Goal: Task Accomplishment & Management: Complete application form

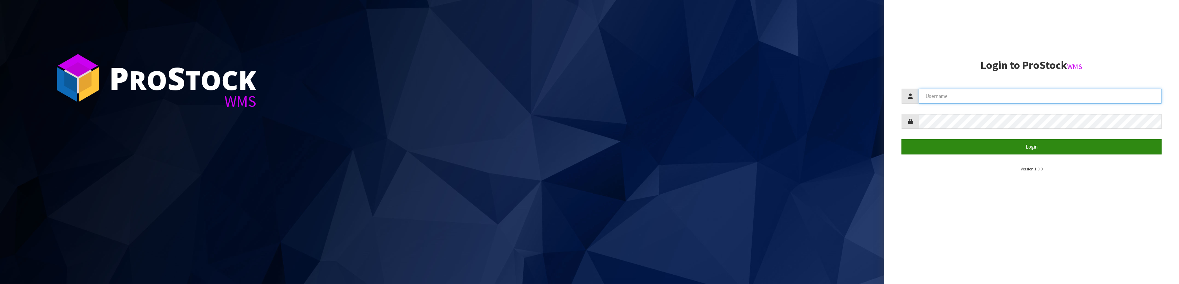
type input "SHEPHERD"
click at [1050, 146] on button "Login" at bounding box center [1032, 146] width 260 height 15
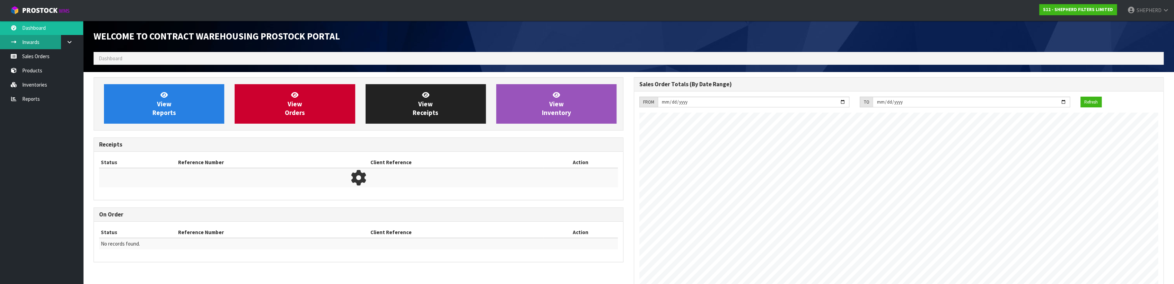
scroll to position [327, 540]
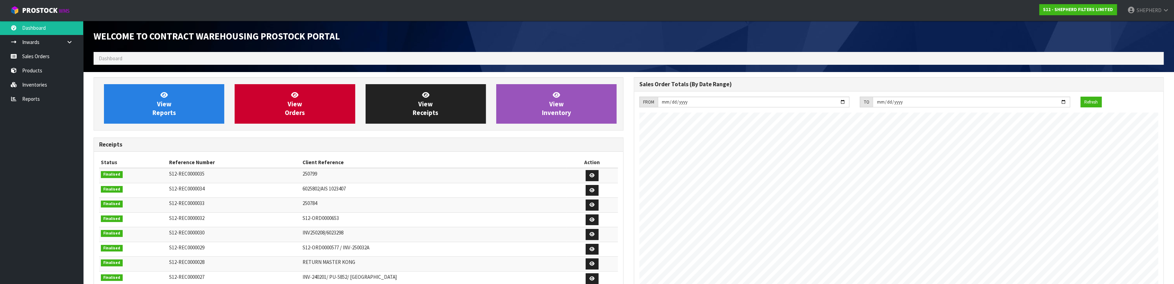
click at [130, 49] on div "Welcome to Contract Warehousing ProStock Portal" at bounding box center [358, 36] width 540 height 31
click at [134, 58] on ol "Dashboard" at bounding box center [629, 58] width 1070 height 13
click at [49, 58] on link "Sales Orders" at bounding box center [41, 56] width 83 height 14
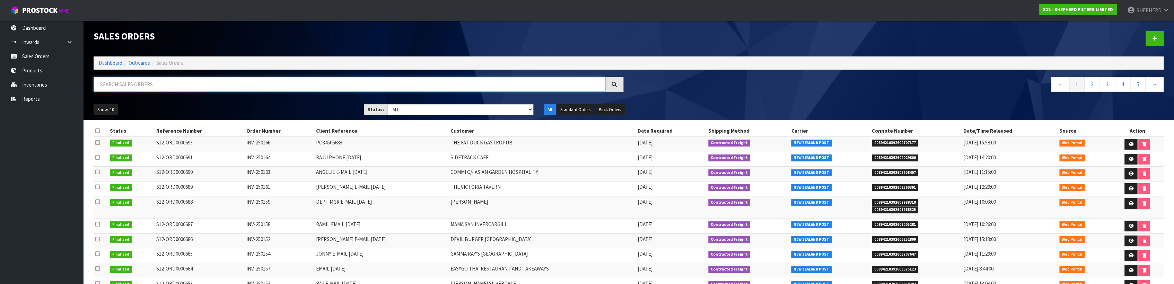
click at [129, 84] on input "text" at bounding box center [350, 84] width 512 height 15
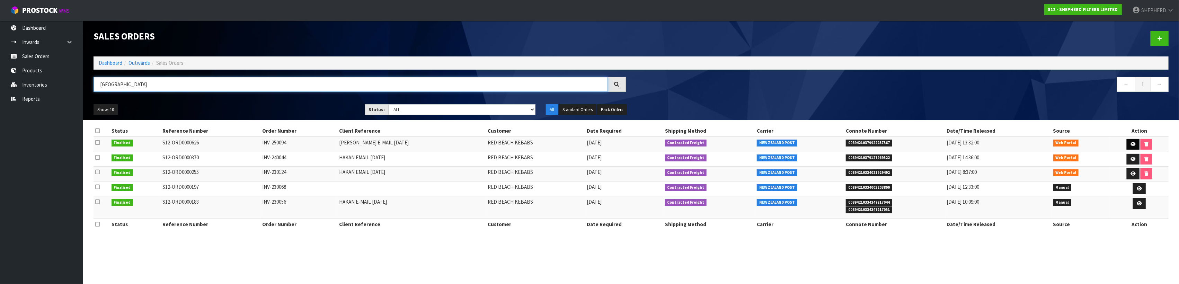
type input "[GEOGRAPHIC_DATA]"
click at [1128, 141] on link at bounding box center [1133, 144] width 13 height 11
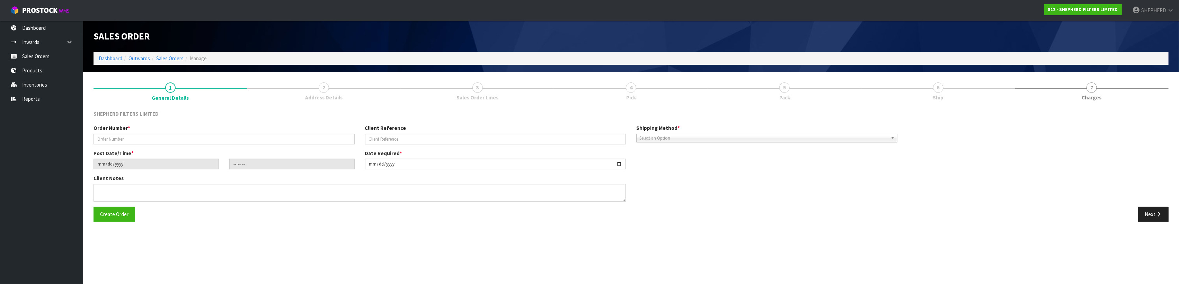
type input "INV-250094"
type input "[PERSON_NAME] E-MAIL [DATE]"
type input "[DATE]"
type input "15:04:00.000"
type input "[DATE]"
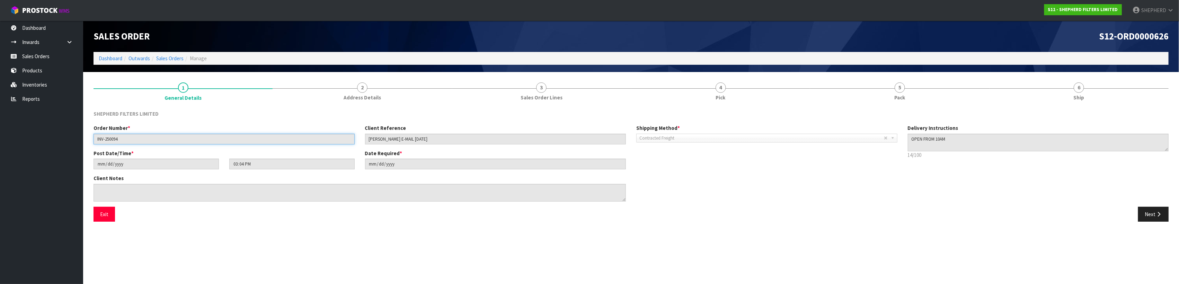
drag, startPoint x: 139, startPoint y: 140, endPoint x: 62, endPoint y: 134, distance: 76.8
click at [62, 134] on body "Toggle navigation ProStock WMS S12 - SHEPHERD FILTERS LIMITED SHEPHERD Logout D…" at bounding box center [589, 142] width 1179 height 284
click at [136, 139] on input "INV-250094" at bounding box center [224, 139] width 261 height 11
click at [176, 56] on link "Sales Orders" at bounding box center [169, 58] width 27 height 7
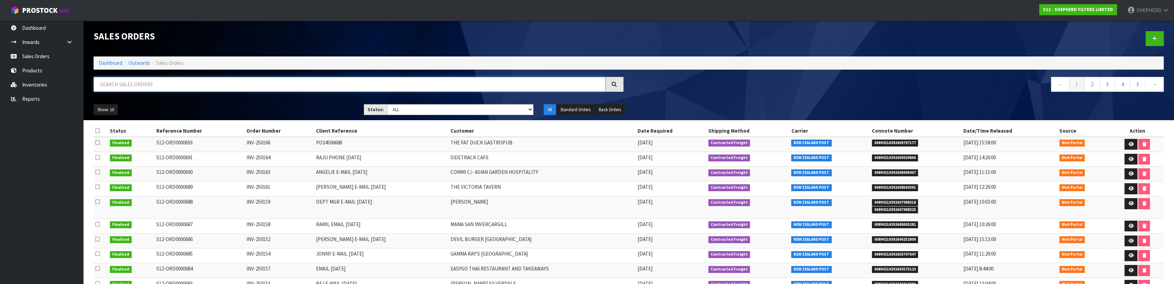
click at [140, 90] on input "text" at bounding box center [350, 84] width 512 height 15
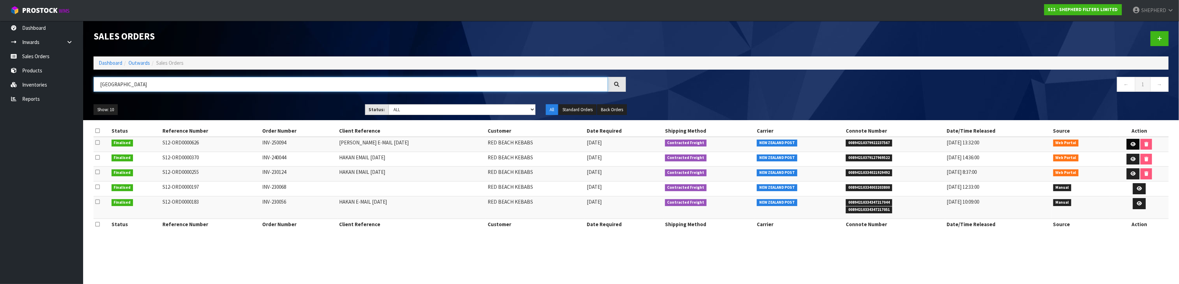
type input "[GEOGRAPHIC_DATA]"
click at [1132, 143] on icon at bounding box center [1133, 144] width 5 height 5
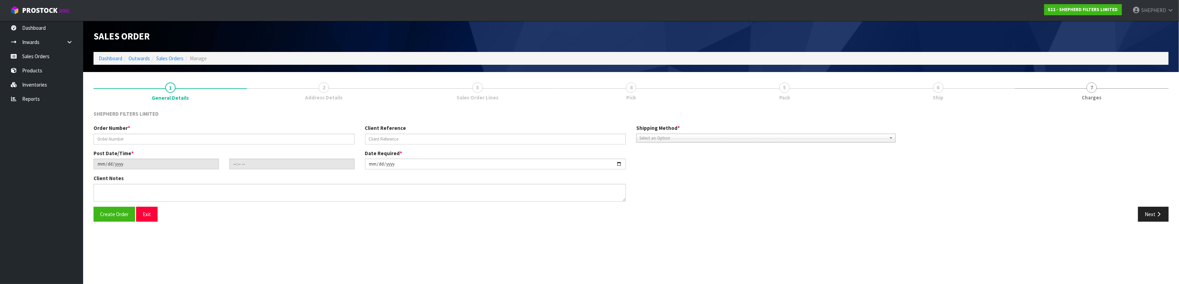
type input "INV-250094"
type input "[PERSON_NAME] E-MAIL [DATE]"
type input "[DATE]"
type input "15:04:00.000"
type input "[DATE]"
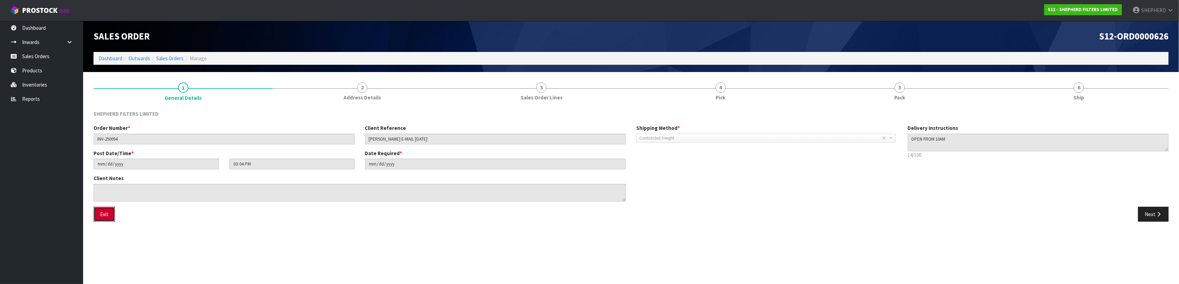
click at [103, 219] on button "Exit" at bounding box center [104, 214] width 21 height 15
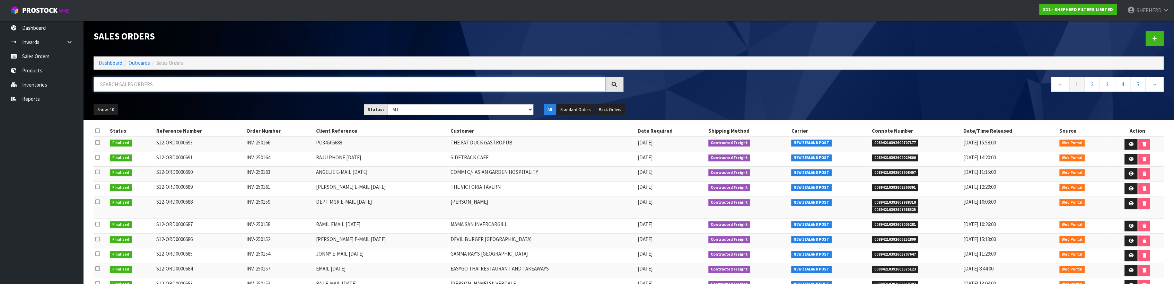
click at [115, 90] on input "text" at bounding box center [350, 84] width 512 height 15
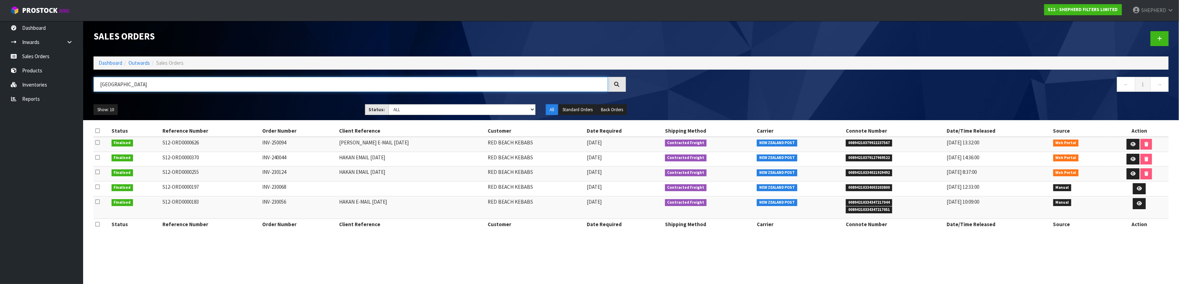
type input "[GEOGRAPHIC_DATA]"
click at [95, 140] on icon at bounding box center [97, 142] width 5 height 5
click at [97, 143] on icon at bounding box center [97, 142] width 5 height 5
click at [1158, 39] on icon at bounding box center [1159, 38] width 5 height 5
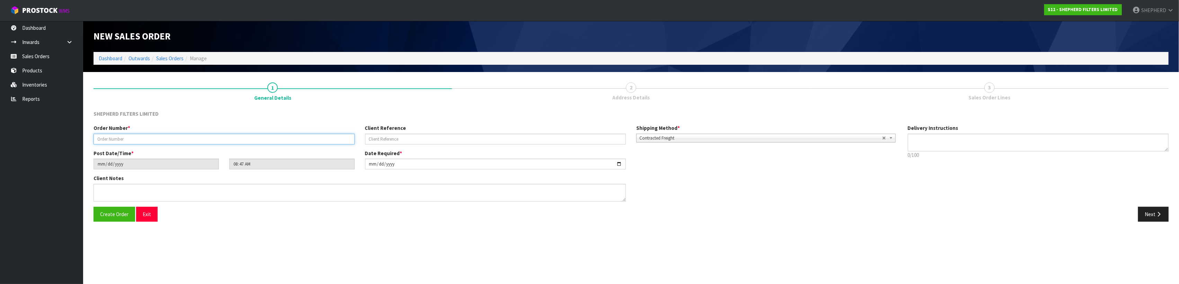
click at [122, 142] on input "text" at bounding box center [224, 139] width 261 height 11
type input "INV-250162"
click at [398, 139] on input "text" at bounding box center [495, 139] width 261 height 11
type input "[PERSON_NAME] EMAIL [DATE]"
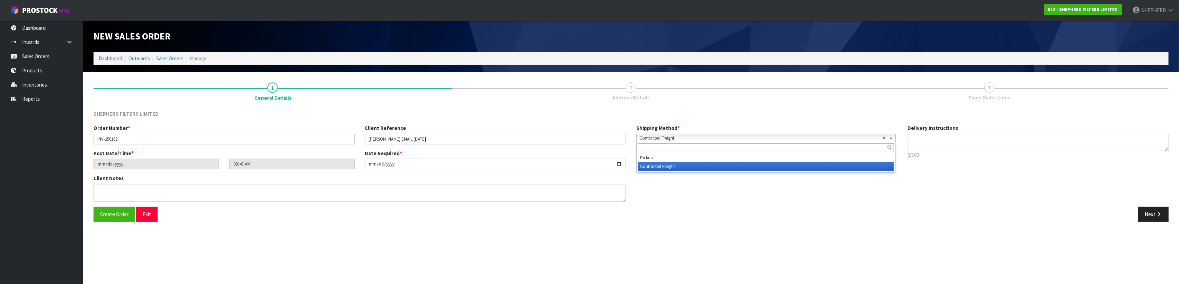
click at [691, 139] on span "Contracted Freight" at bounding box center [760, 138] width 243 height 8
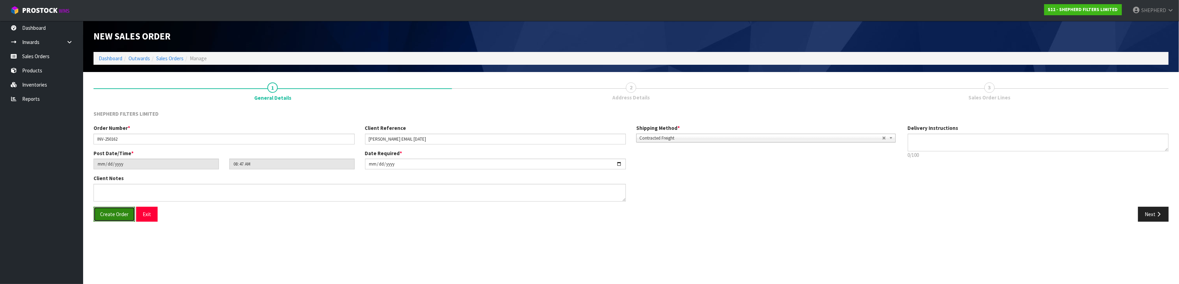
click at [104, 212] on span "Create Order" at bounding box center [114, 214] width 28 height 7
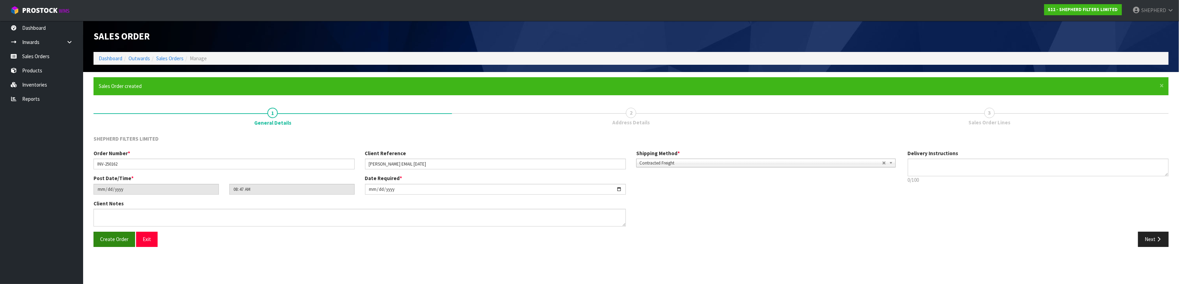
type input "11:47:00.000"
click at [1152, 241] on button "Next" at bounding box center [1153, 239] width 30 height 15
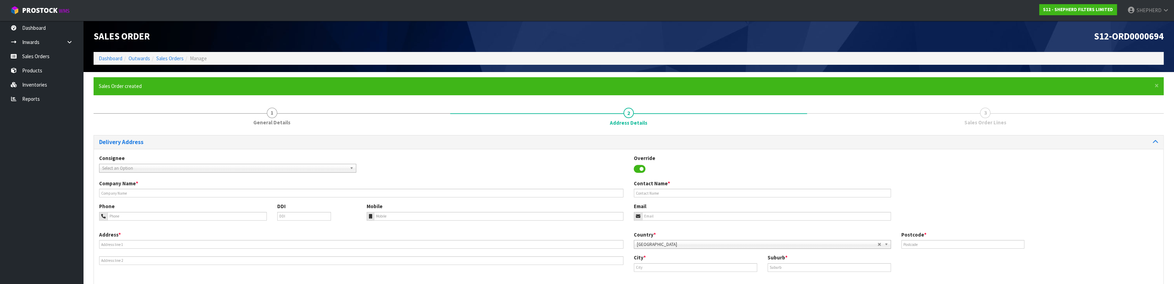
click at [120, 167] on span "Select an Option" at bounding box center [224, 168] width 245 height 8
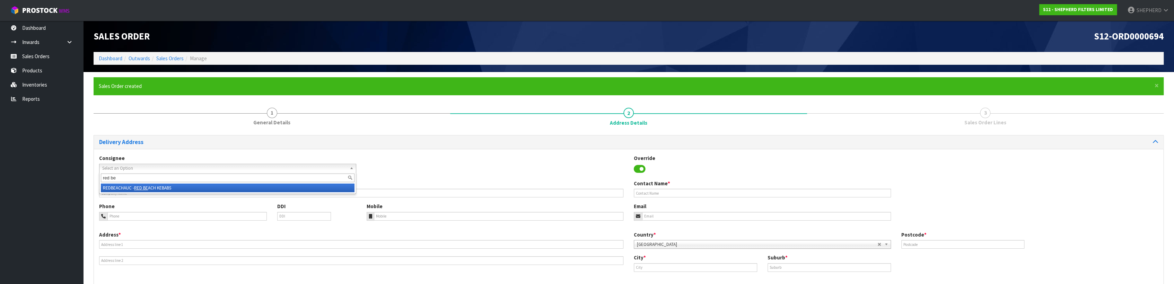
type input "red be"
click at [125, 190] on li "REDBEACHAUC - RED BE ACH KEBABS" at bounding box center [228, 188] width 254 height 9
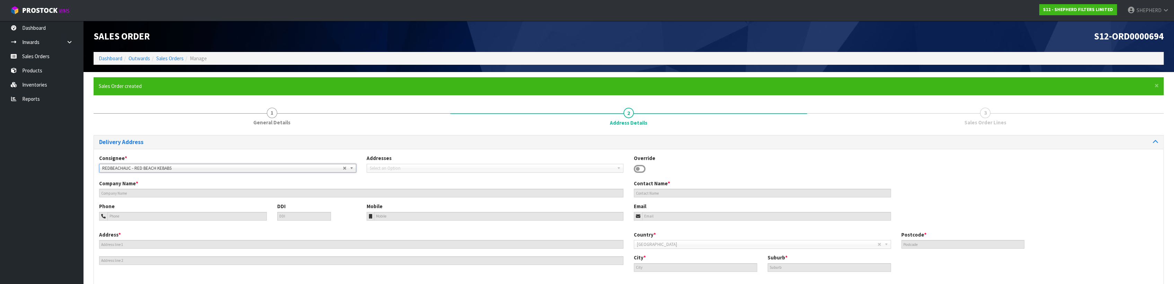
type input "RED BEACH KEBABS"
type input "SINAN / [PERSON_NAME]"
type input "021 930443"
type input "[EMAIL_ADDRESS][DOMAIN_NAME]"
type input "SUITE [STREET_ADDRESS]"
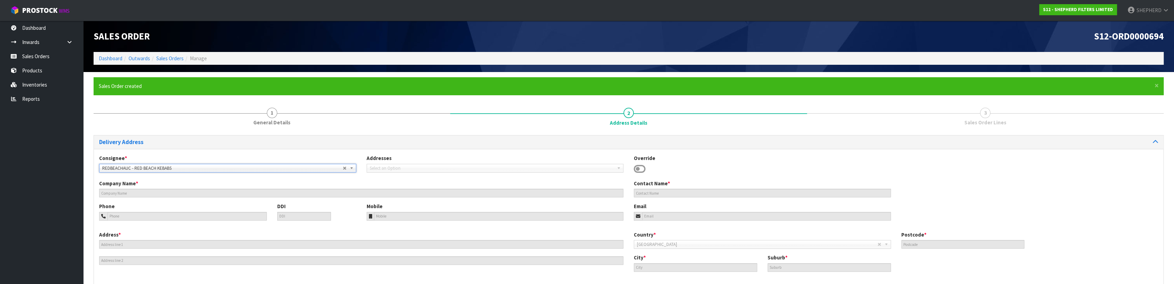
type input "932"
type input "[GEOGRAPHIC_DATA]"
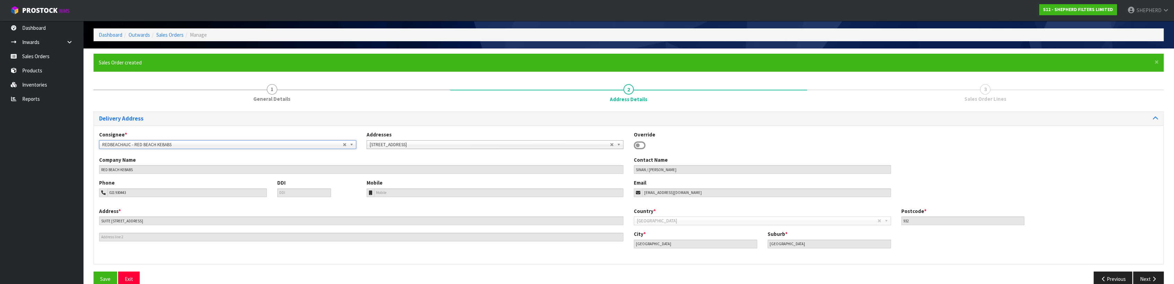
scroll to position [36, 0]
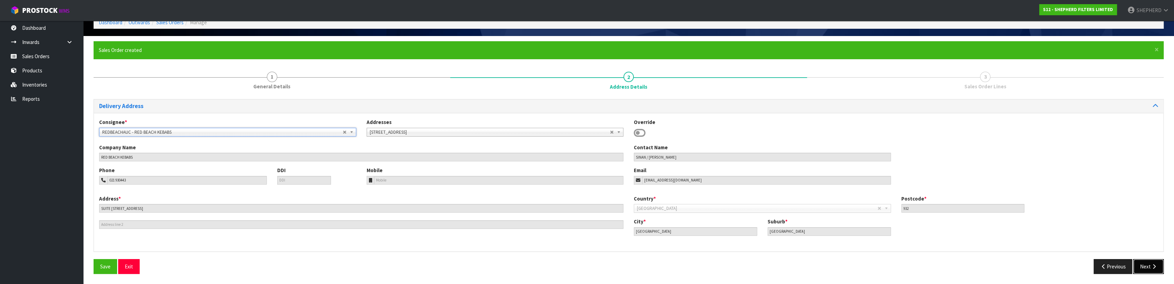
click at [1154, 265] on icon "button" at bounding box center [1153, 266] width 7 height 5
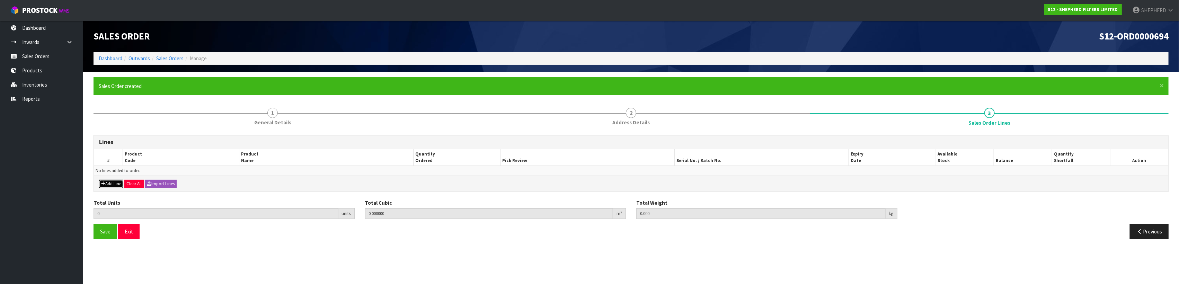
click at [117, 182] on button "Add Line" at bounding box center [111, 184] width 24 height 8
type input "0"
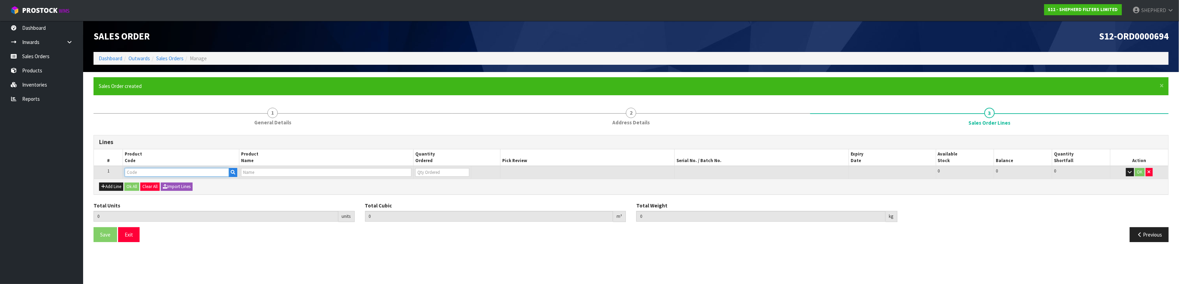
click at [147, 172] on input "text" at bounding box center [177, 172] width 104 height 9
type input "SF550550"
type input "0.000000"
type input "0.000"
type input "SHEPHERD FILTERS 550 X 550 - CODE SF550550"
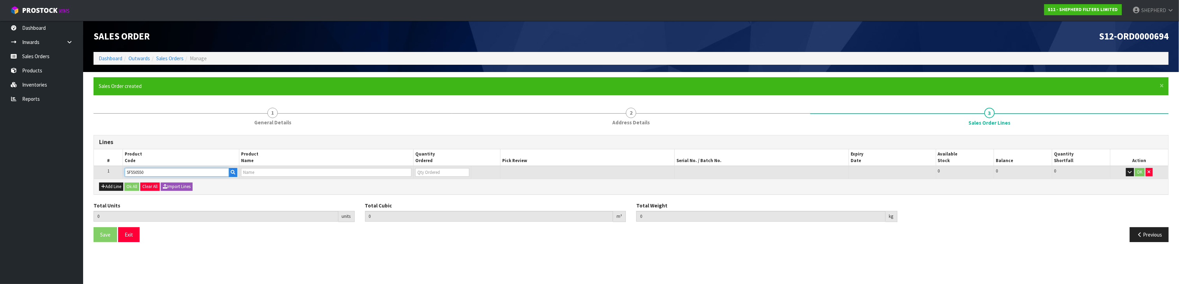
type input "0"
type input "SF550550"
click at [448, 173] on input "0" at bounding box center [440, 172] width 54 height 9
type input "0"
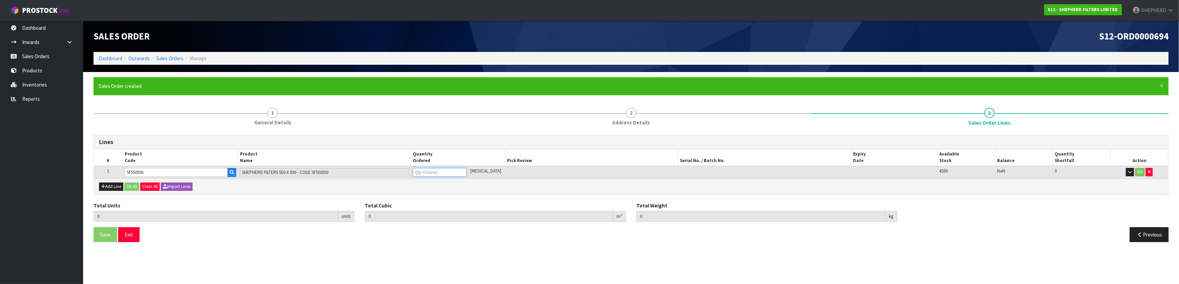
type input "5"
type input "0.002915"
type input "0.3"
type input "5"
type input "50"
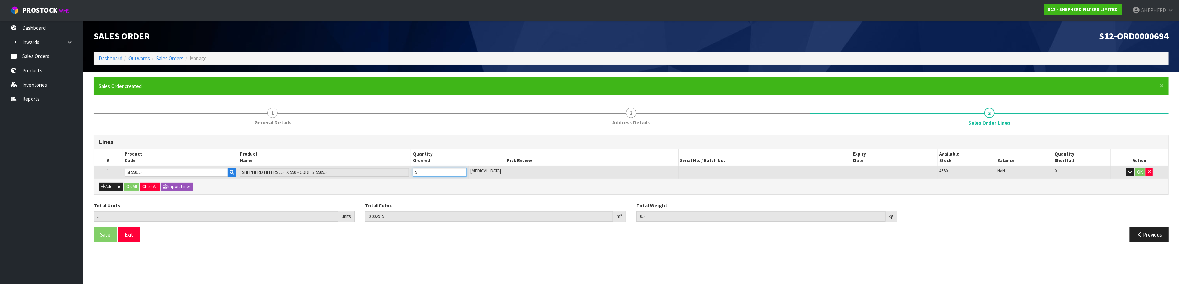
type input "0.04959"
type input "3"
type input "50"
click at [108, 186] on button "Add Line" at bounding box center [111, 187] width 24 height 8
type input "0"
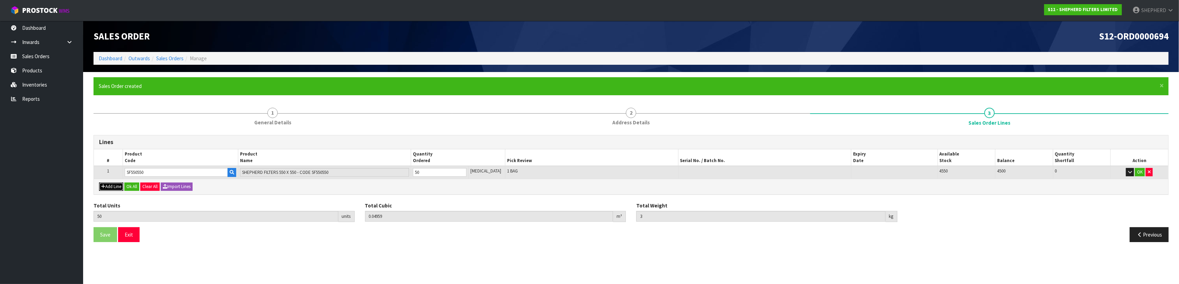
type input "0"
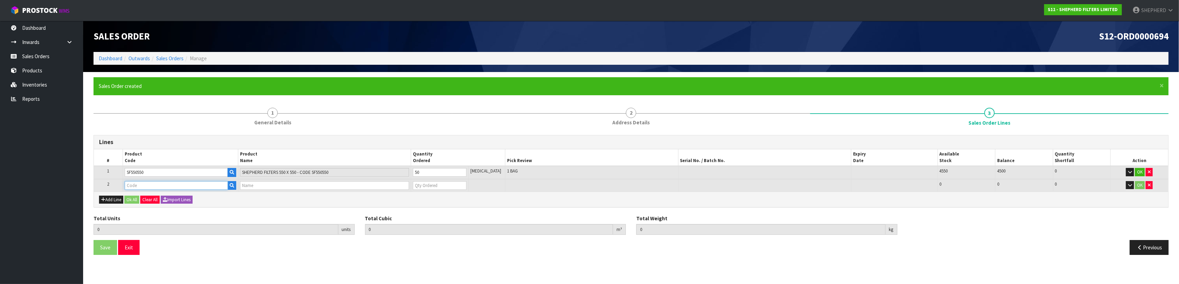
click at [139, 188] on input "text" at bounding box center [176, 185] width 103 height 9
type input "COURIER SATCHELS (75X90CM)"
type input "50"
type input "0.04959"
type input "3"
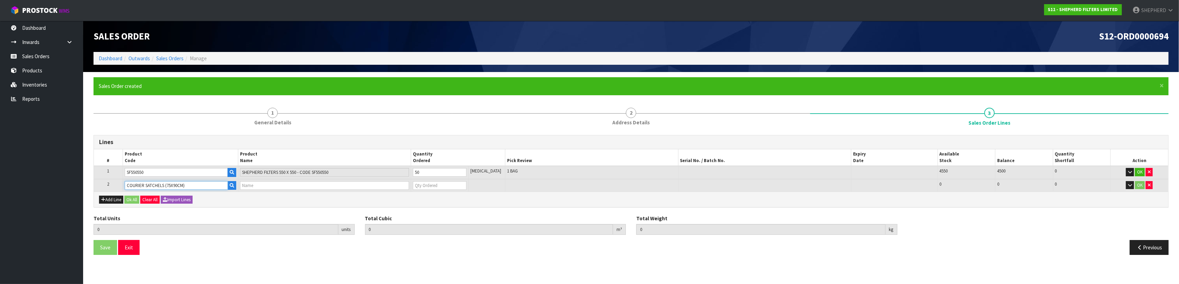
type input "SINGLE-PACK SATCHELS"
type input "0"
type input "COURIER SATCHELS (75X90CM)"
type input "51"
type input "0.049657"
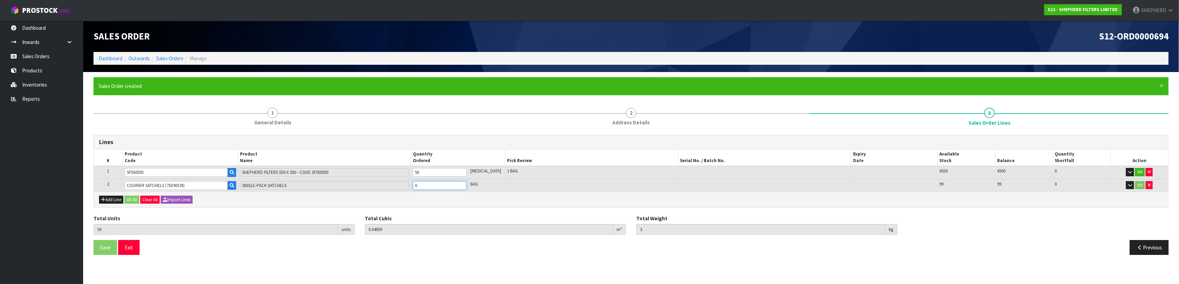
type input "3.01"
type input "1"
click at [526, 204] on div "Add Line Ok All Clear All Import Lines" at bounding box center [631, 200] width 1074 height 16
click at [133, 197] on button "Ok All" at bounding box center [131, 200] width 15 height 8
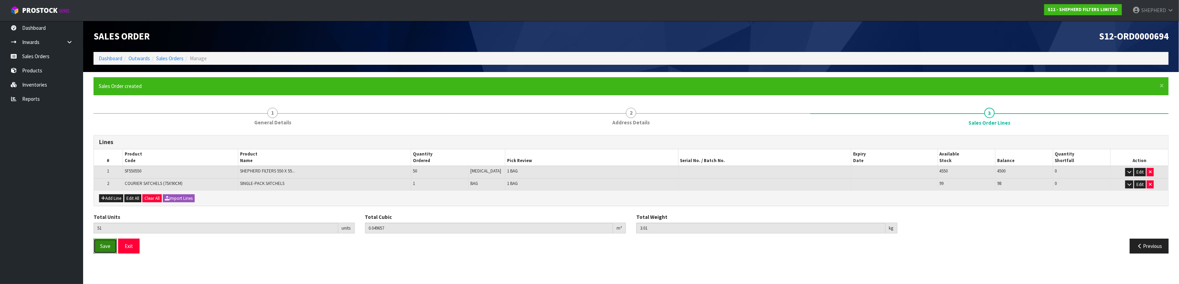
click at [100, 241] on button "Save" at bounding box center [106, 246] width 24 height 15
click at [105, 247] on span "Save" at bounding box center [105, 246] width 10 height 7
click at [37, 26] on link "Dashboard" at bounding box center [41, 28] width 83 height 14
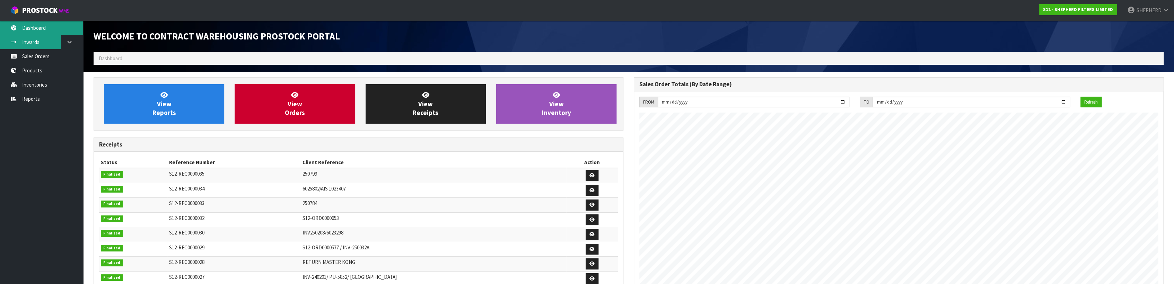
scroll to position [327, 540]
click at [33, 52] on link "Sales Orders" at bounding box center [41, 56] width 83 height 14
